Goal: Information Seeking & Learning: Understand process/instructions

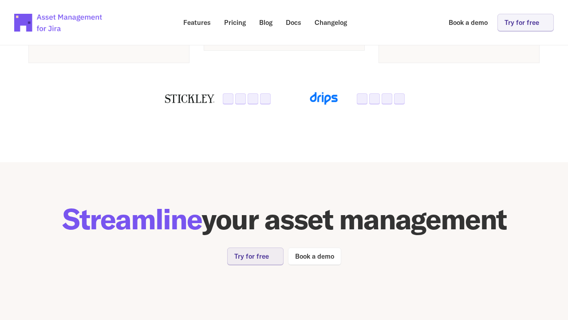
scroll to position [1835, 0]
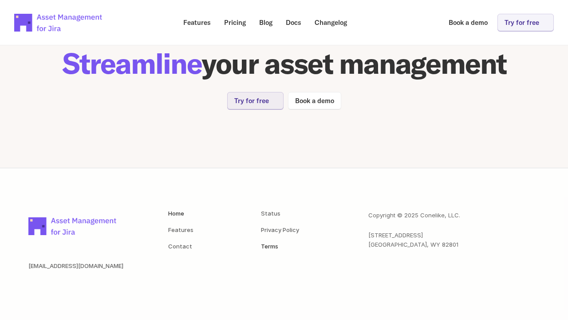
click at [270, 246] on link "Terms" at bounding box center [269, 245] width 17 height 7
